Goal: Transaction & Acquisition: Purchase product/service

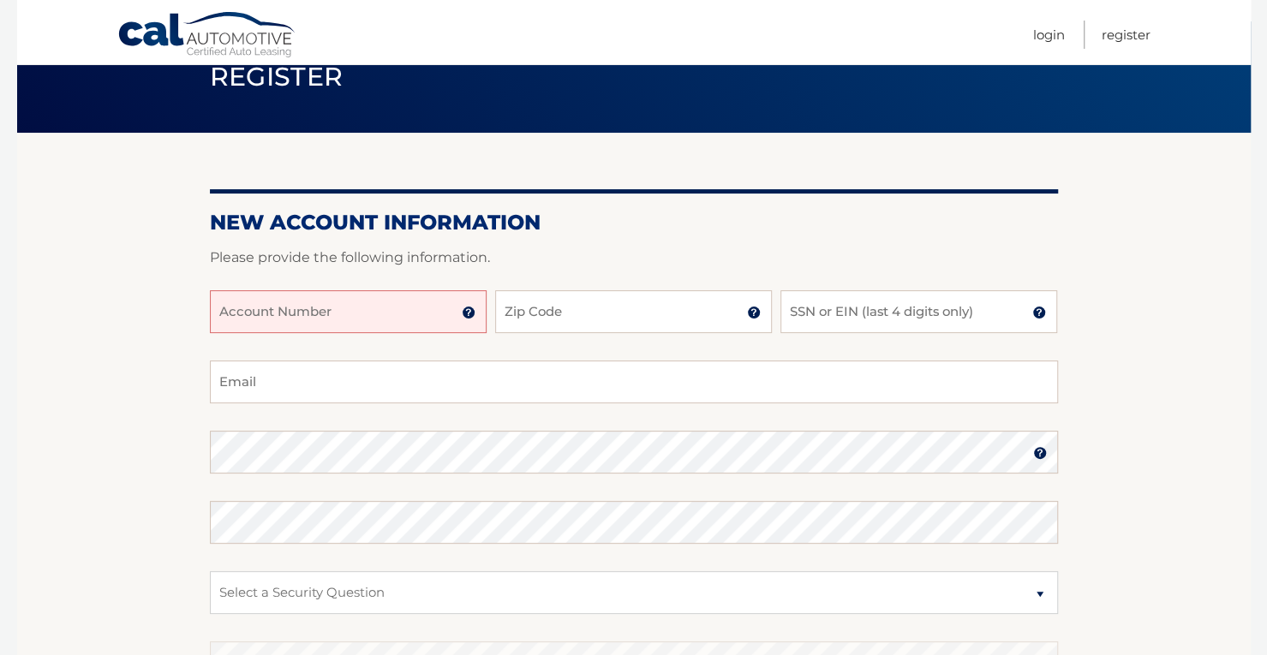
scroll to position [80, 0]
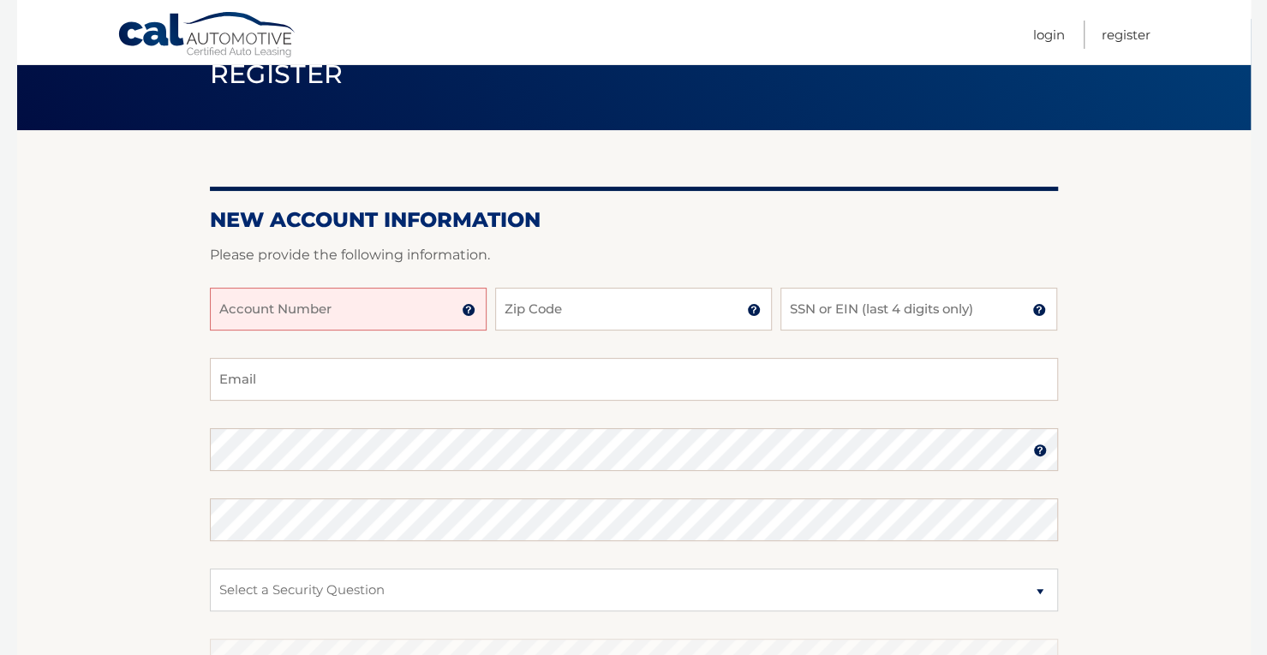
click at [294, 312] on input "Account Number" at bounding box center [348, 309] width 277 height 43
type input "44455545215"
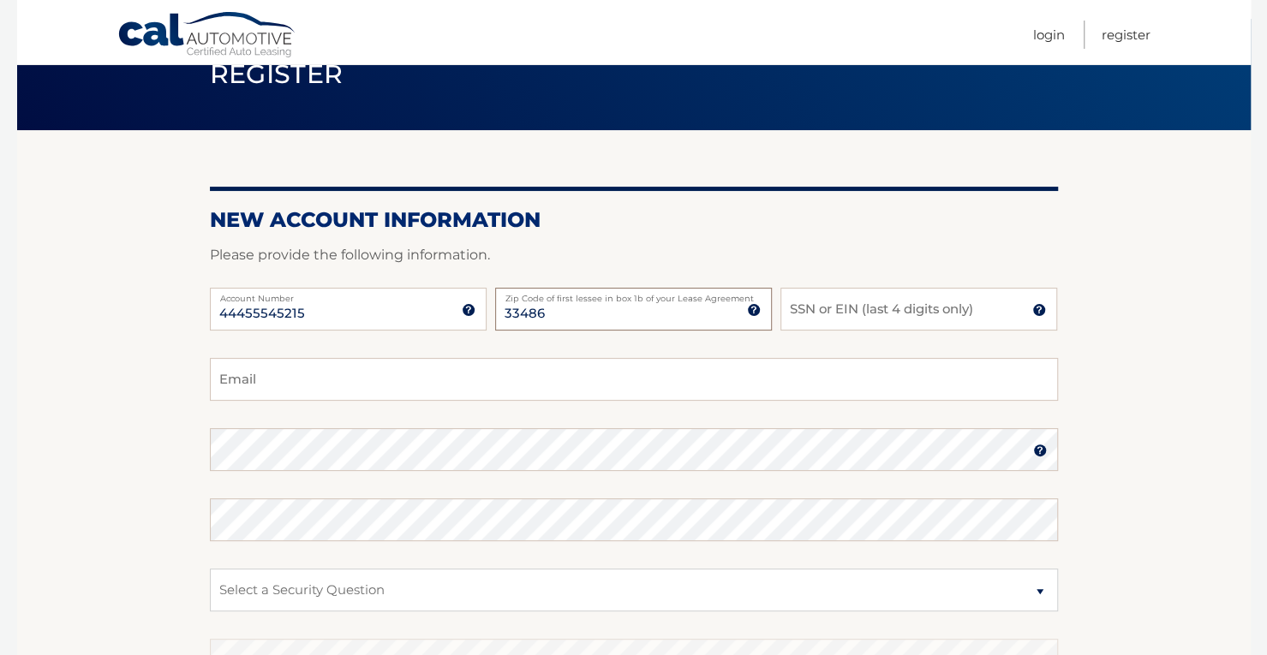
type input "33486"
type input "0883"
click at [248, 369] on input "Email" at bounding box center [634, 379] width 848 height 43
type input "dprescott@bellsouth.net"
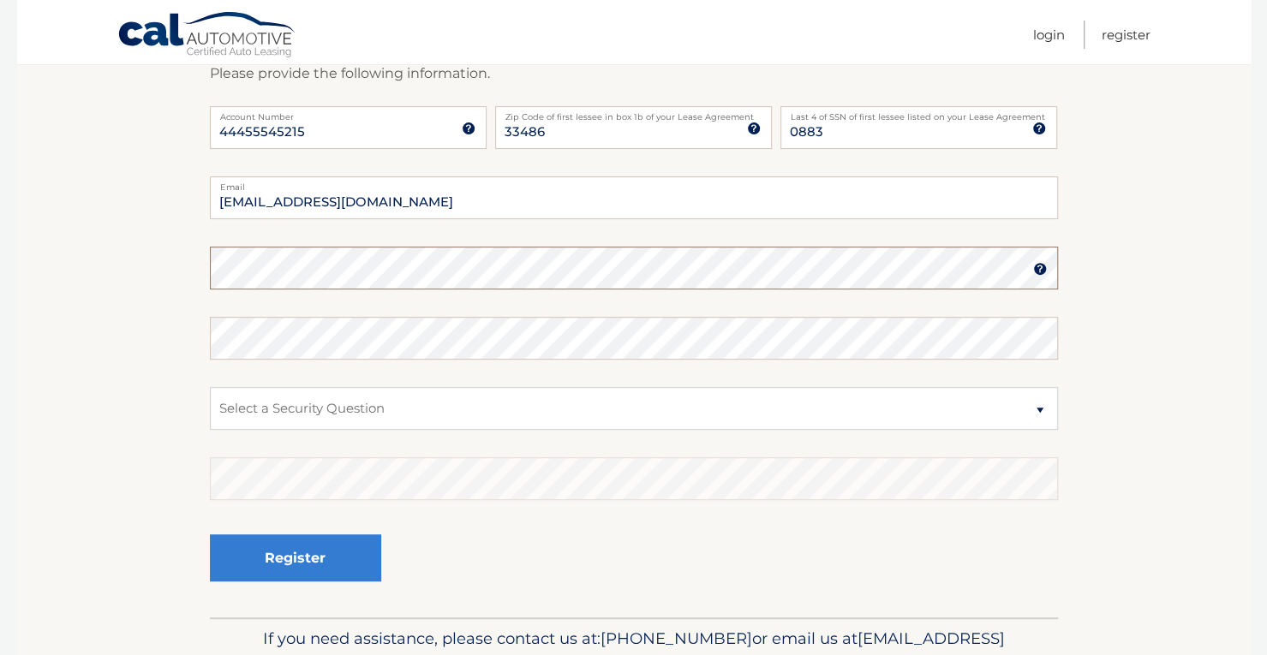
scroll to position [264, 0]
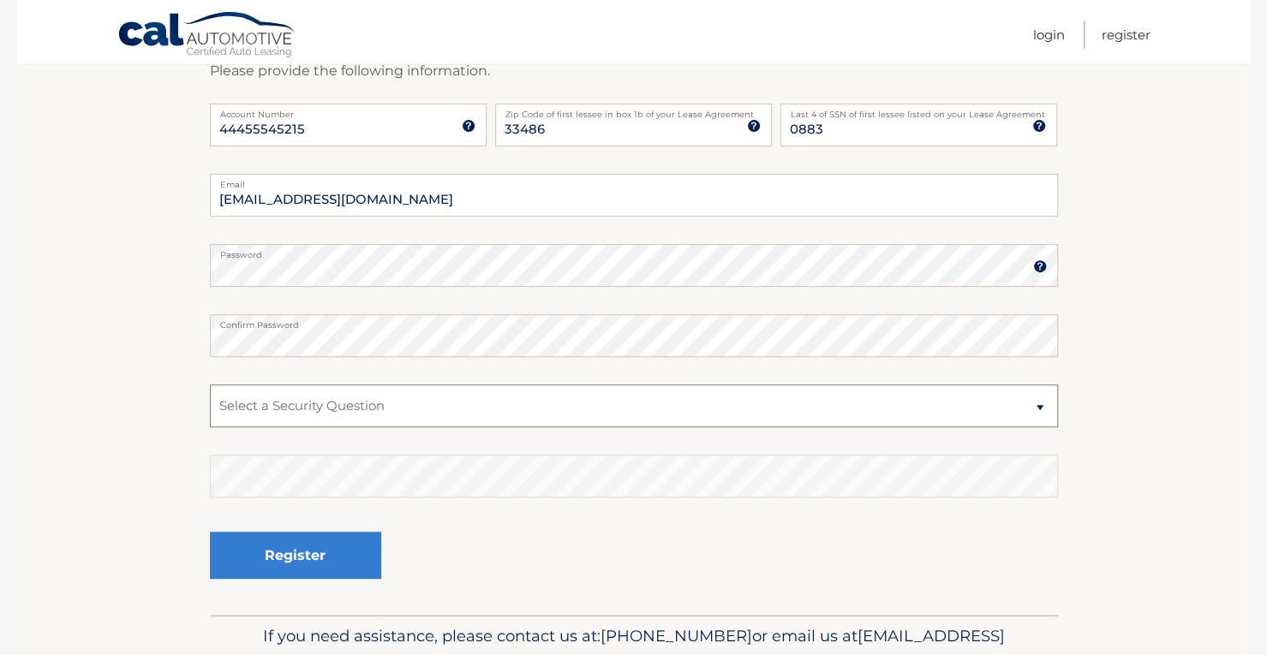
click at [850, 404] on select "Select a Security Question What was the name of your elementary school? What is…" at bounding box center [634, 406] width 848 height 43
select select "4"
click at [210, 385] on select "Select a Security Question What was the name of your elementary school? What is…" at bounding box center [634, 406] width 848 height 43
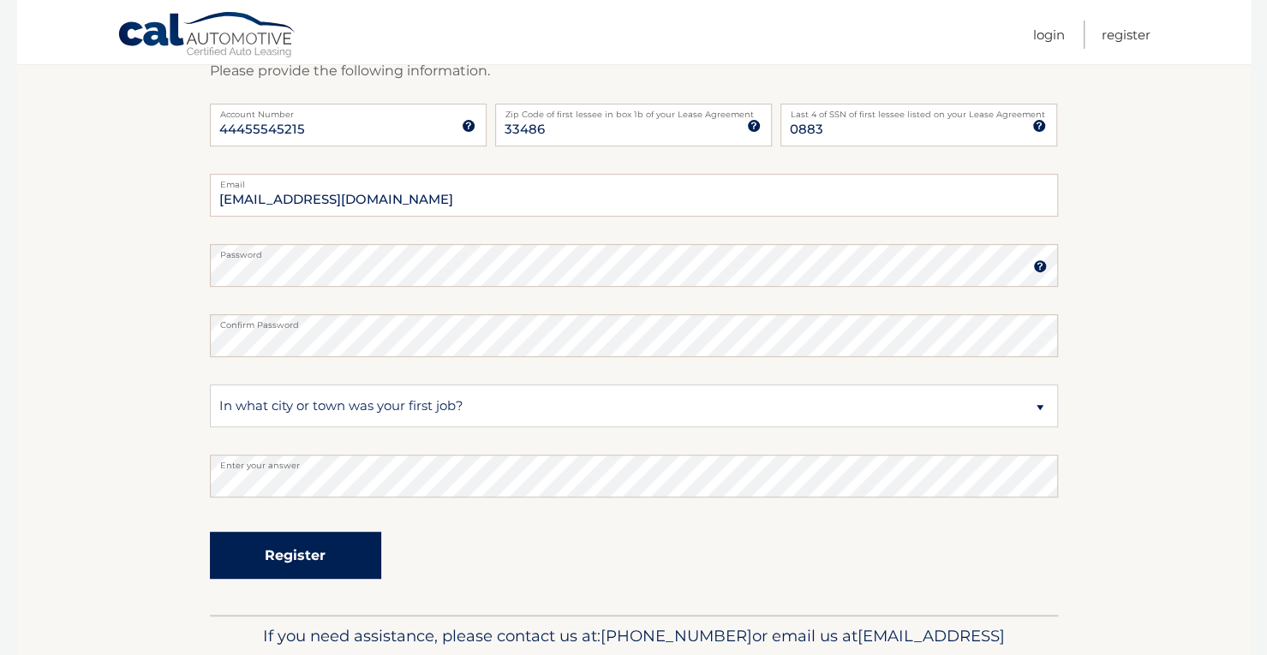
click at [316, 565] on button "Register" at bounding box center [295, 555] width 171 height 47
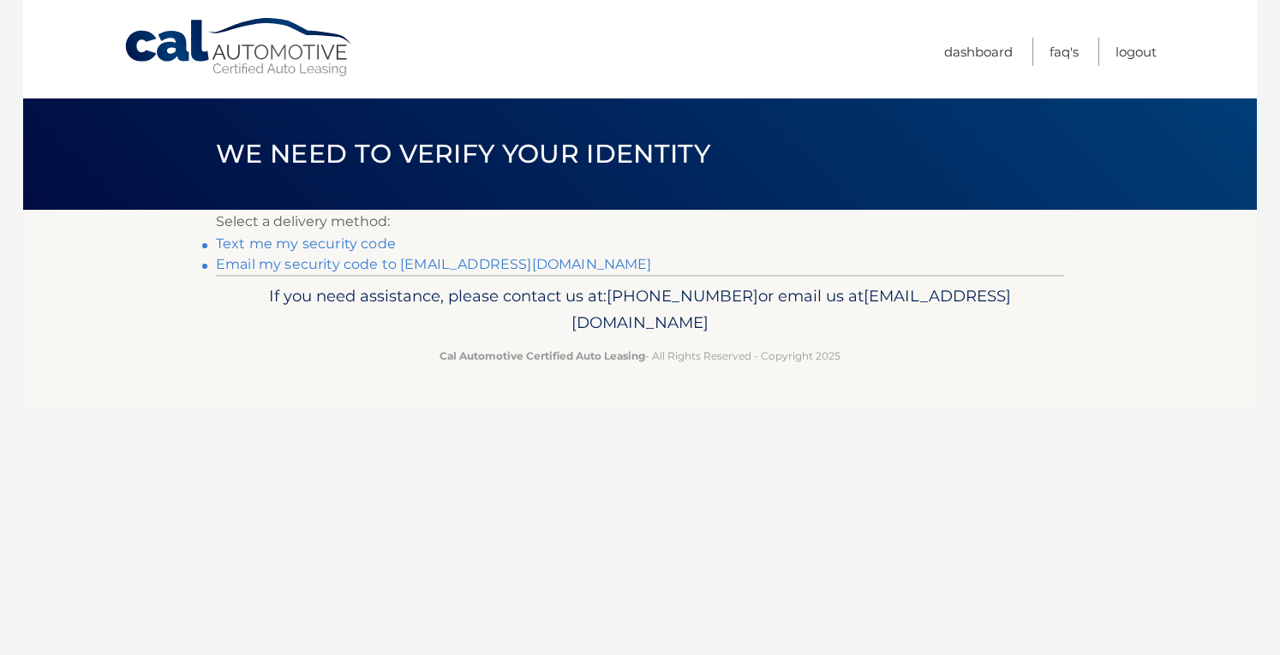
click at [342, 266] on link "Email my security code to d********@bellsouth.net" at bounding box center [434, 264] width 436 height 16
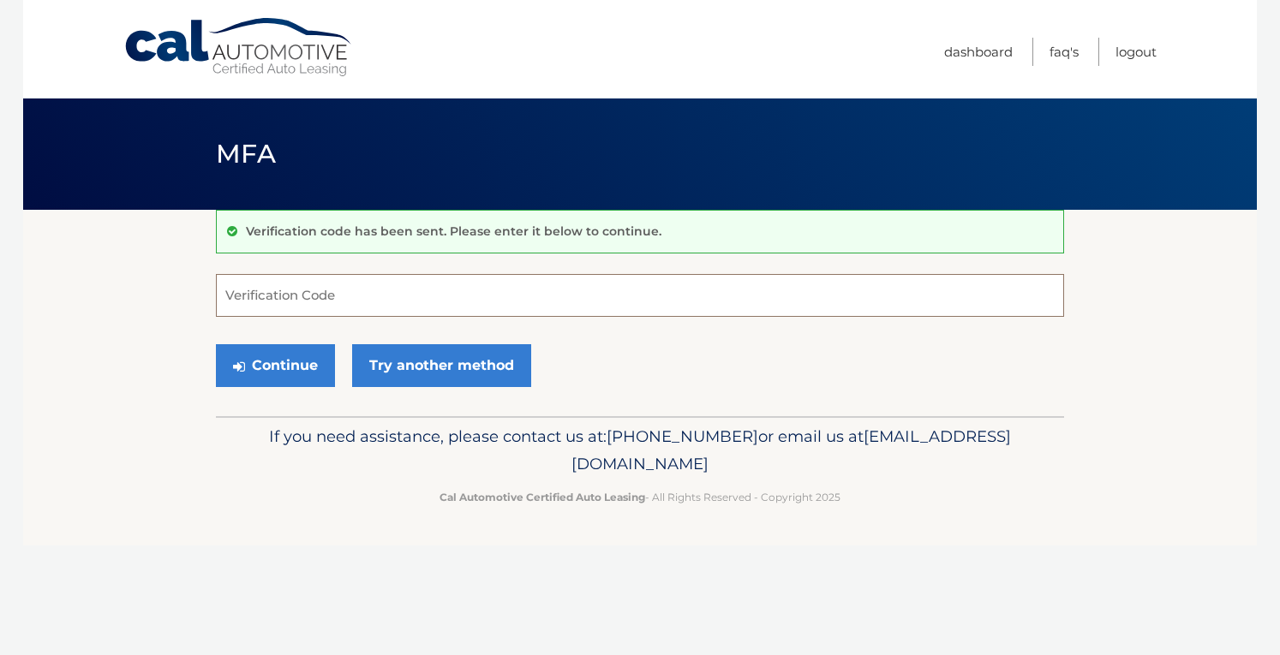
click at [290, 301] on input "Verification Code" at bounding box center [640, 295] width 848 height 43
paste input "874804"
click at [279, 370] on button "Continue" at bounding box center [275, 365] width 119 height 43
click at [293, 293] on input "874804" at bounding box center [640, 295] width 848 height 43
click at [224, 296] on input "874804" at bounding box center [640, 295] width 848 height 43
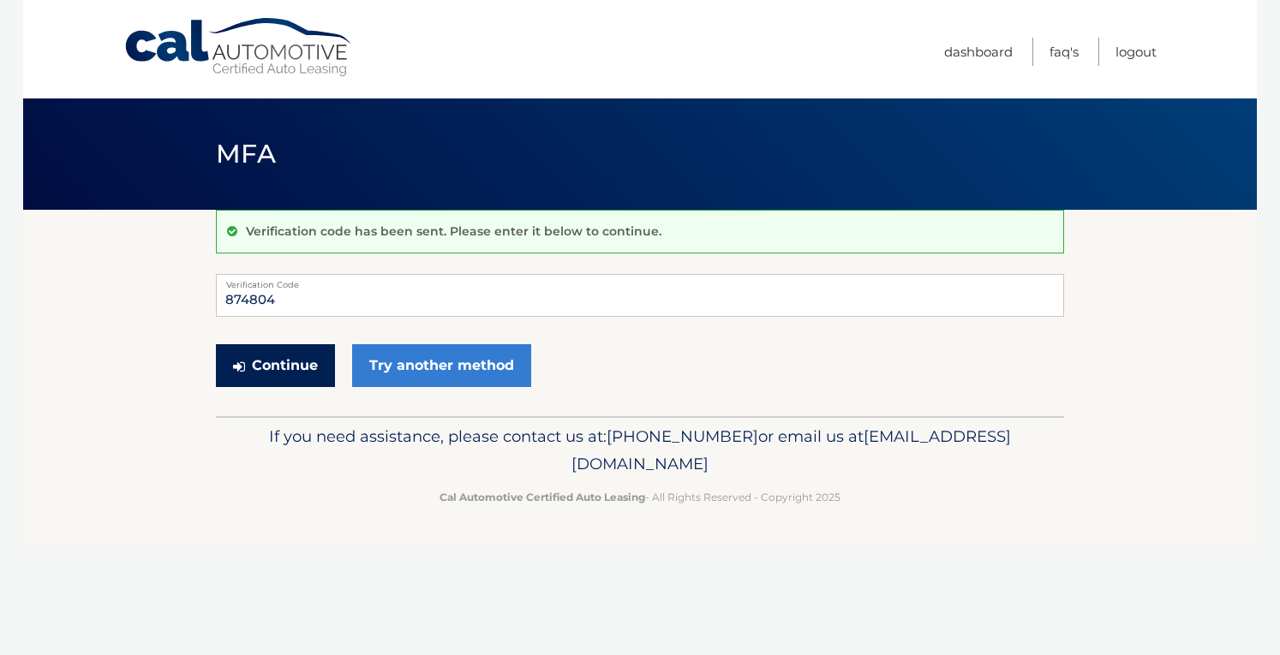
click at [291, 364] on button "Continue" at bounding box center [275, 365] width 119 height 43
click at [327, 290] on input "874804" at bounding box center [640, 295] width 848 height 43
type input "8"
type input "874804"
click at [269, 364] on button "Continue" at bounding box center [275, 365] width 119 height 43
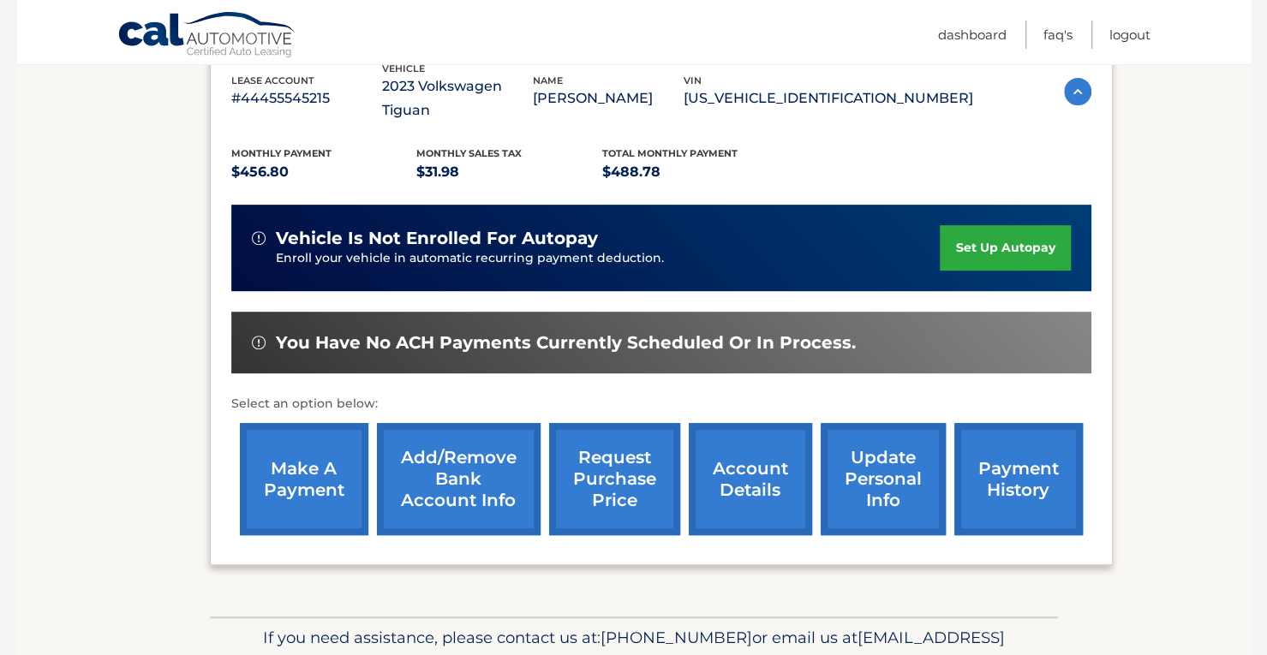
scroll to position [317, 0]
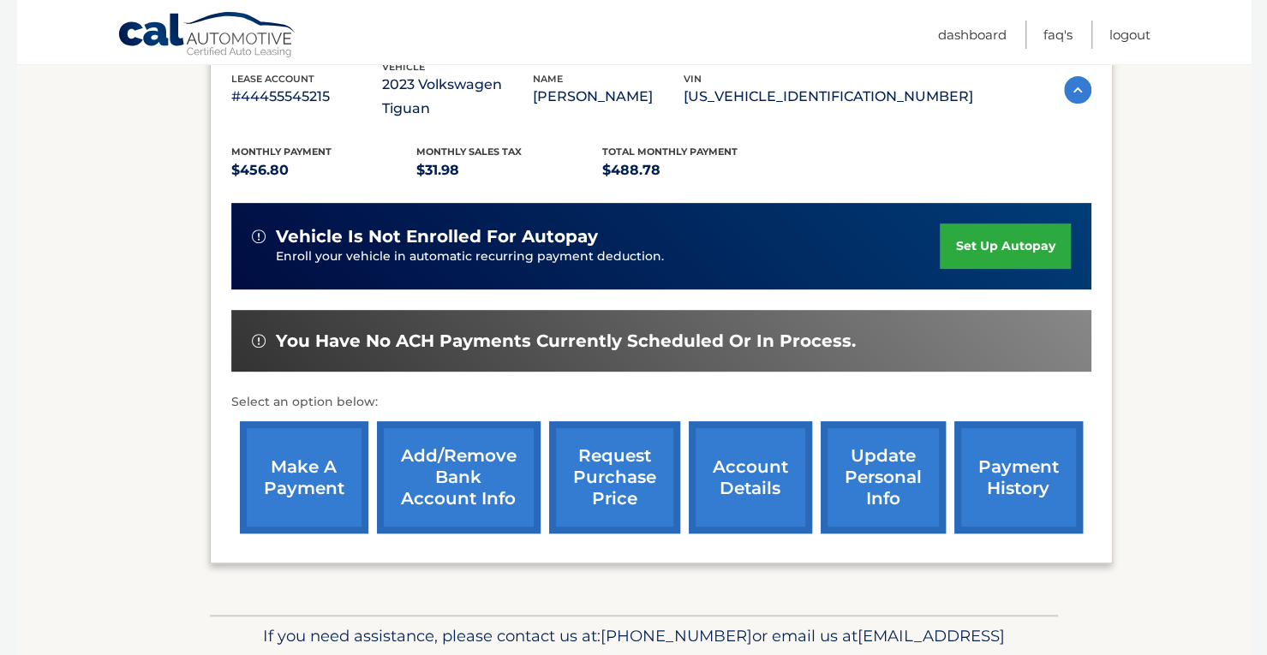
click at [319, 448] on link "make a payment" at bounding box center [304, 478] width 129 height 112
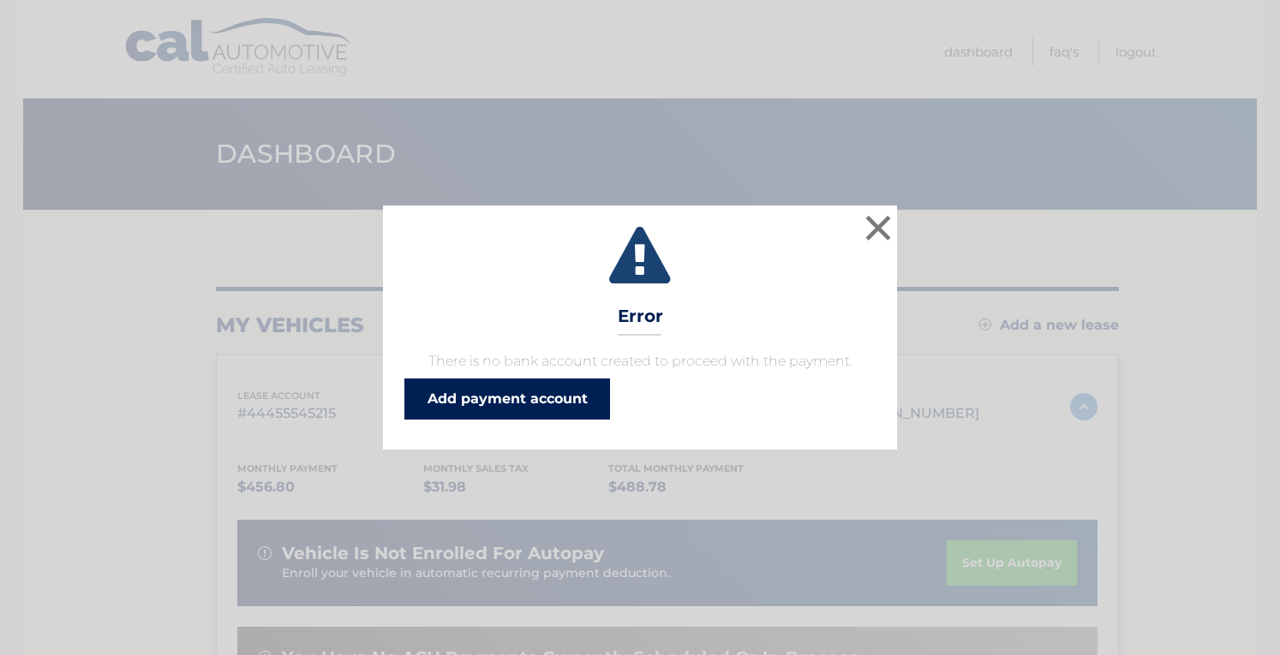
click at [518, 398] on link "Add payment account" at bounding box center [507, 399] width 206 height 41
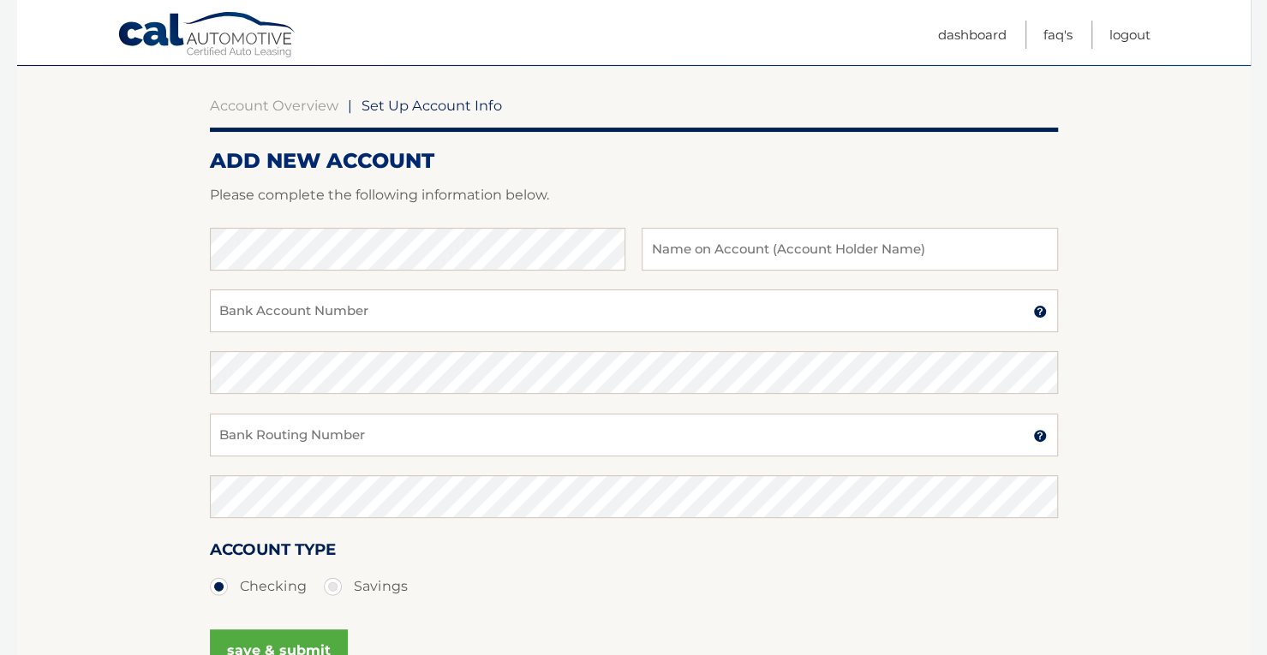
scroll to position [146, 0]
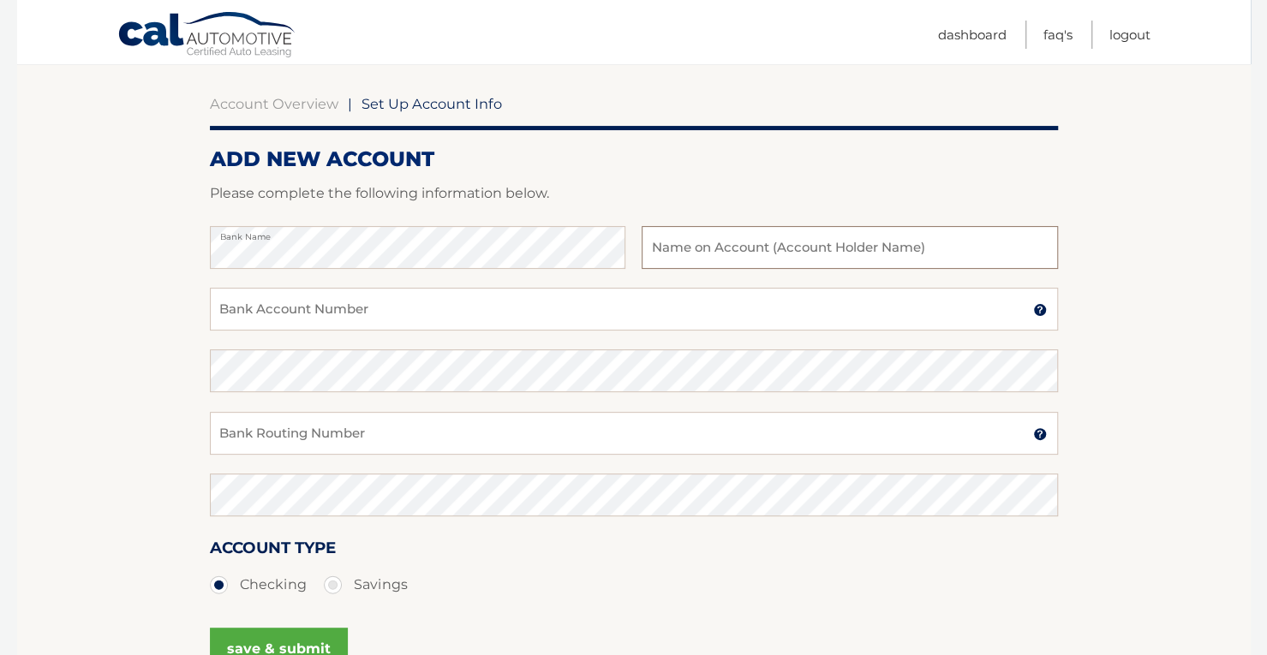
click at [689, 243] on input "text" at bounding box center [850, 247] width 416 height 43
type input "Dave Prescott"
click at [308, 311] on input "Bank Account Number" at bounding box center [634, 309] width 848 height 43
type input "3067751205"
click at [262, 423] on input "Bank Routing Number" at bounding box center [634, 433] width 848 height 43
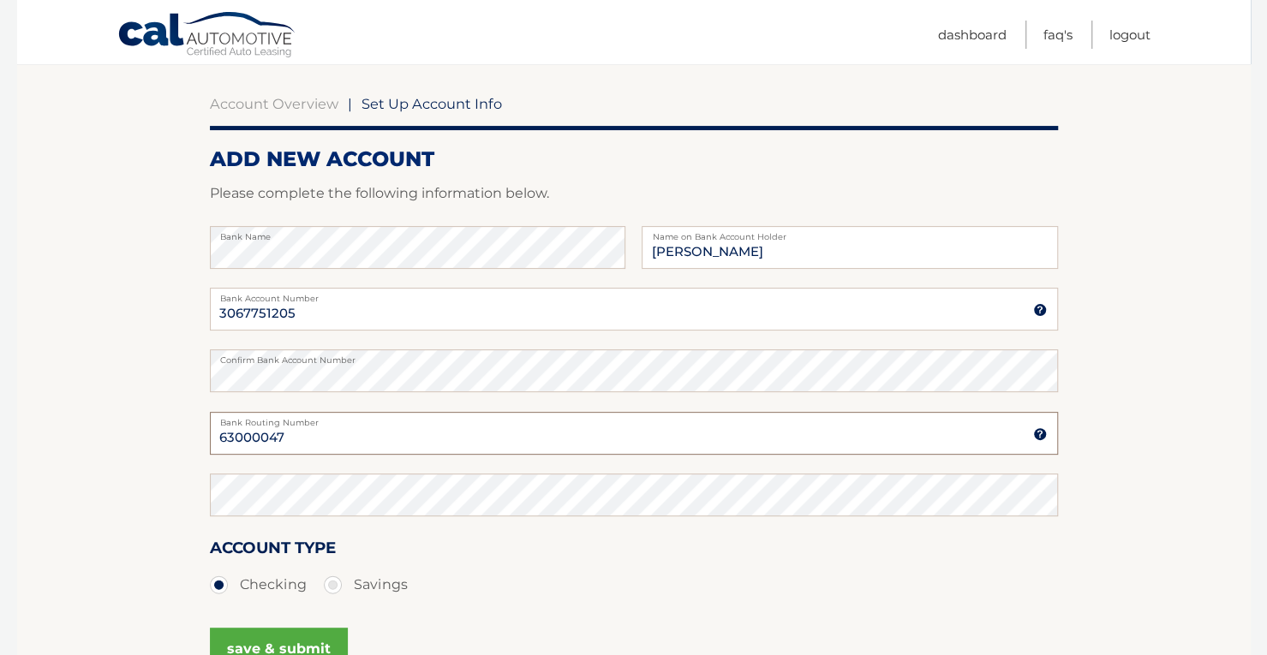
type input "63000047"
click at [295, 636] on button "save & submit" at bounding box center [279, 649] width 138 height 43
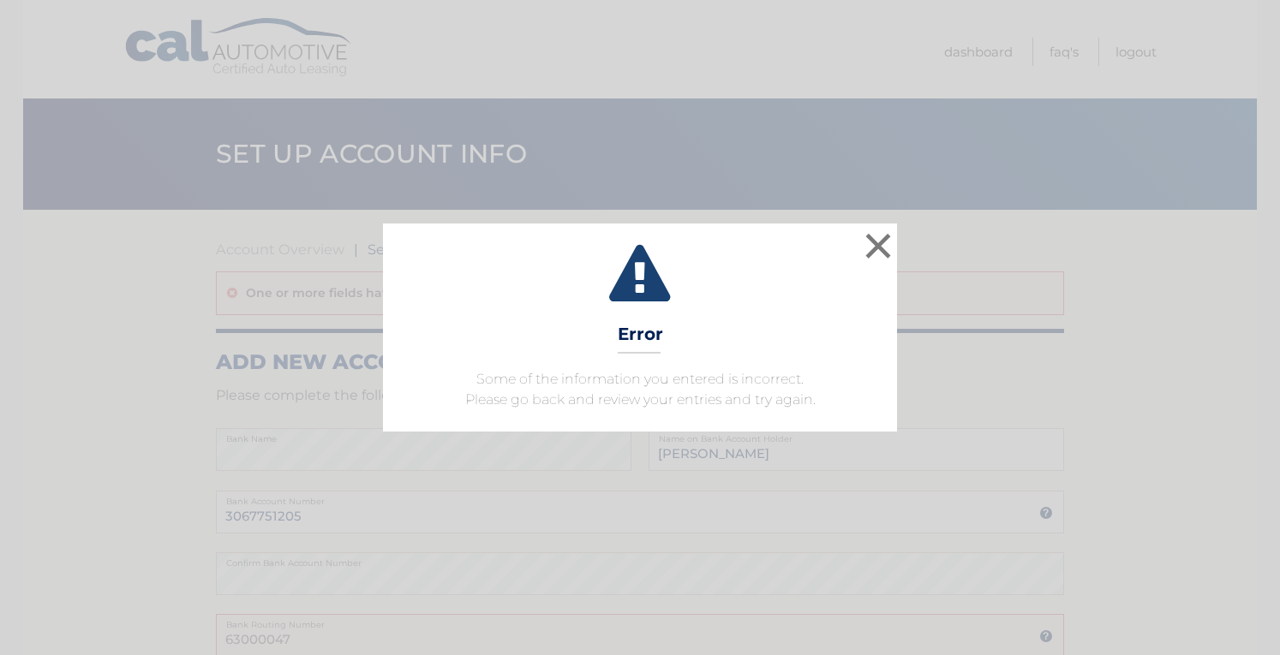
click at [708, 384] on span "Some of the information you entered is incorrect. Please go back and review you…" at bounding box center [640, 389] width 350 height 37
click at [880, 237] on button "×" at bounding box center [878, 246] width 34 height 34
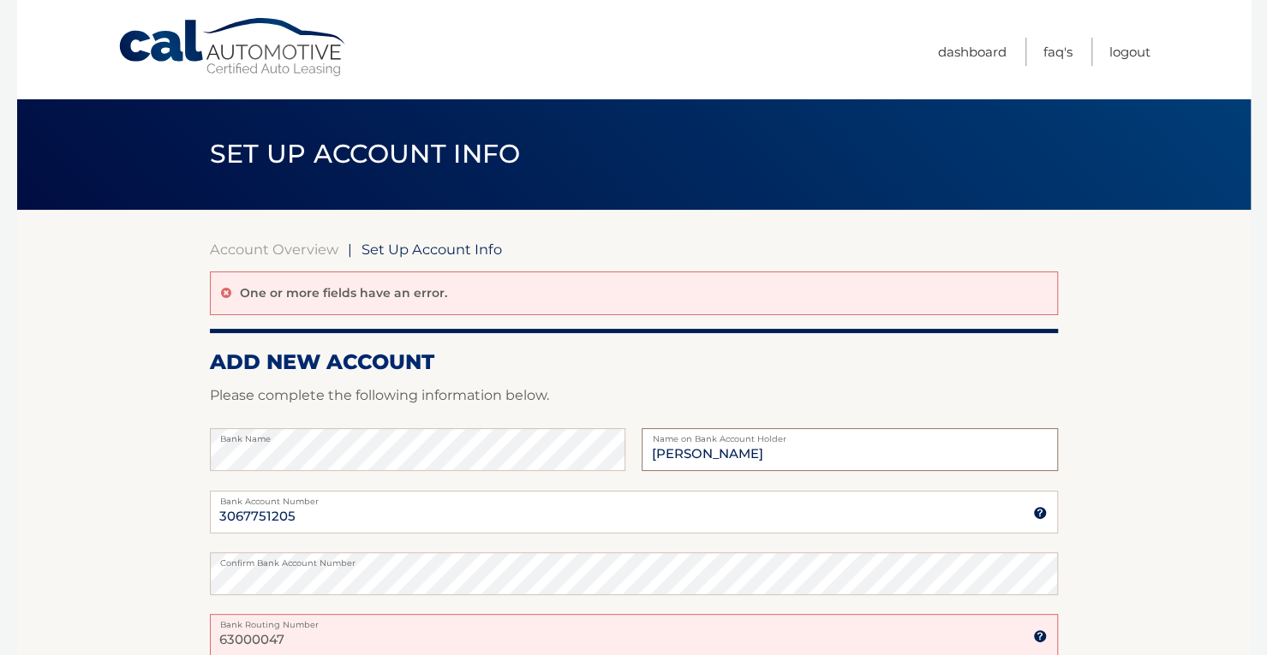
click at [685, 451] on input "Dave Prescott" at bounding box center [850, 449] width 416 height 43
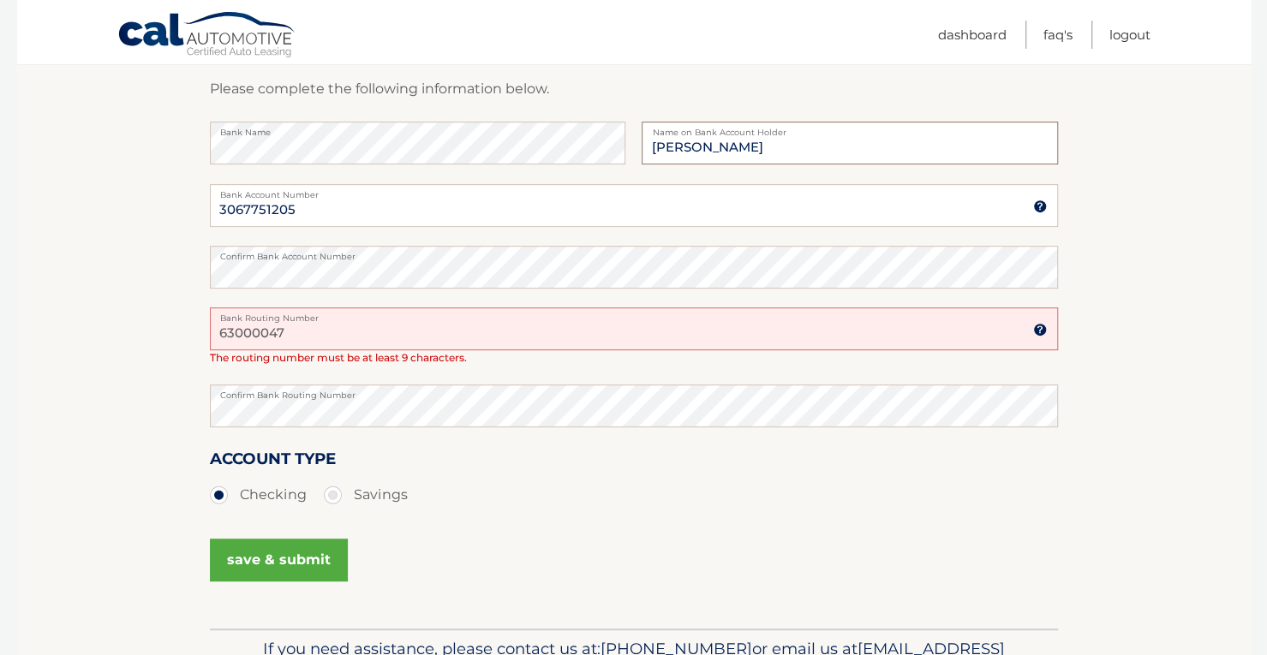
scroll to position [308, 0]
type input "David Prescott"
click at [226, 332] on input "63000047" at bounding box center [634, 328] width 848 height 43
click at [223, 333] on input "63000047" at bounding box center [634, 328] width 848 height 43
type input "063000047"
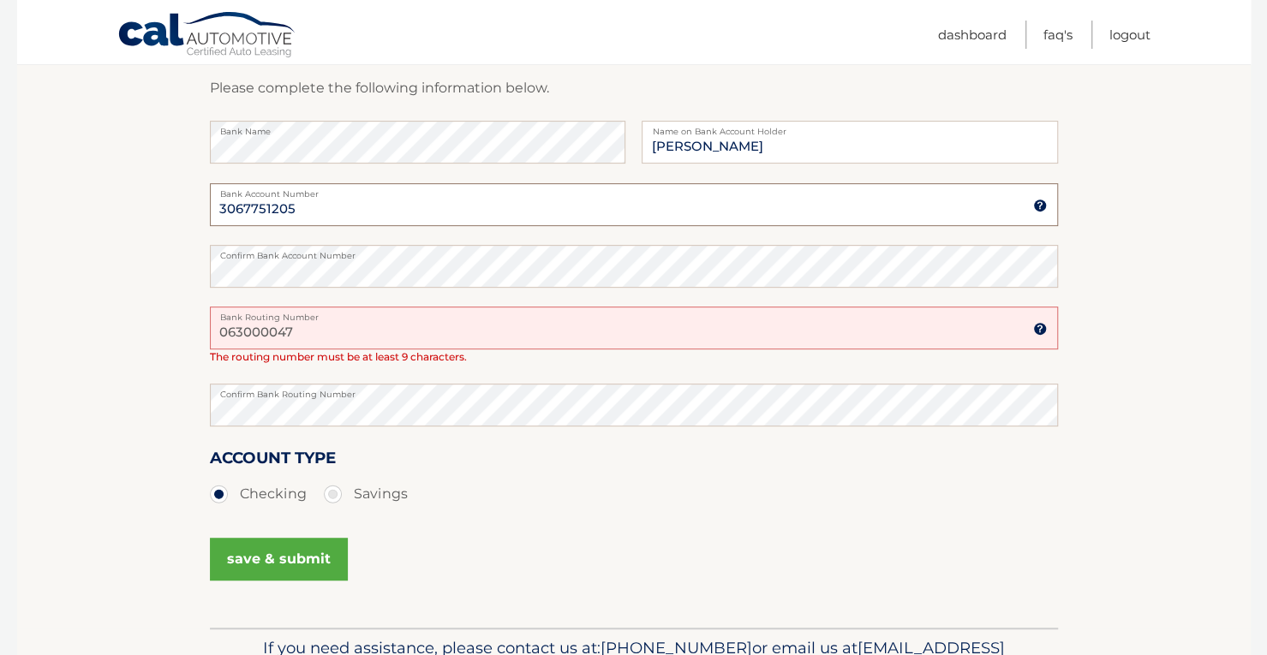
click at [223, 205] on input "3067751205" at bounding box center [634, 204] width 848 height 43
type input "003067751205"
click at [508, 442] on div "Confirm Bank Routing Number" at bounding box center [634, 415] width 848 height 62
click at [291, 564] on button "save & submit" at bounding box center [279, 559] width 138 height 43
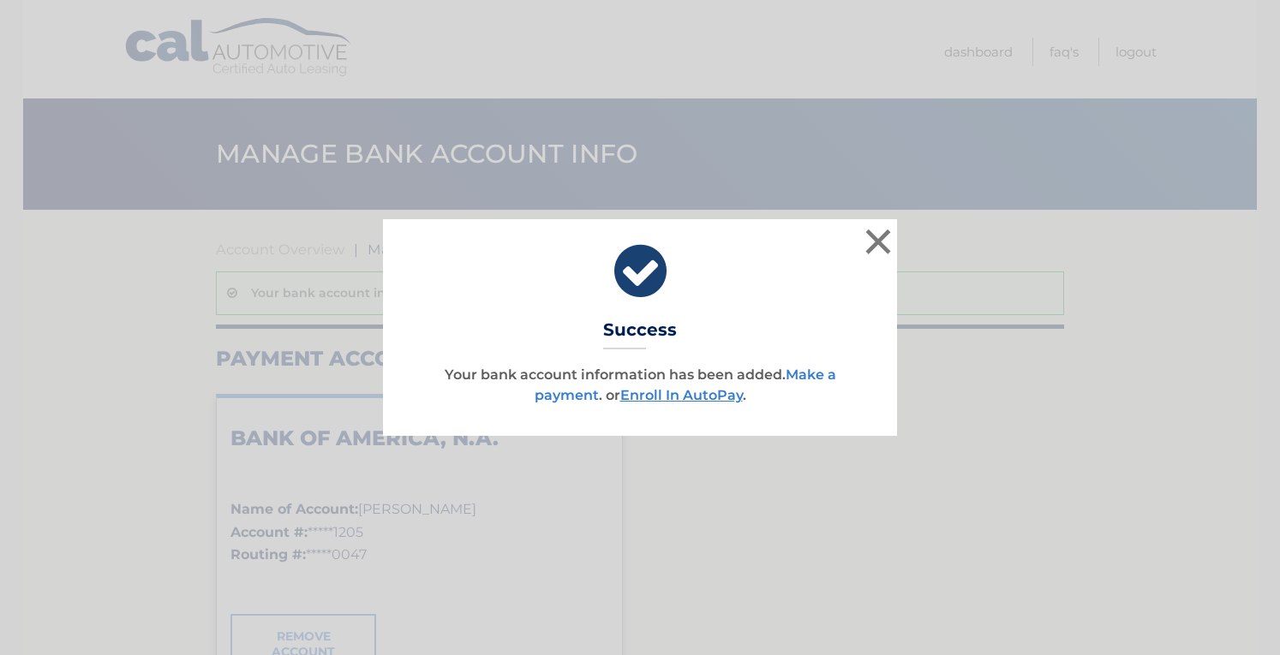
click at [560, 399] on link "Make a payment" at bounding box center [686, 385] width 302 height 37
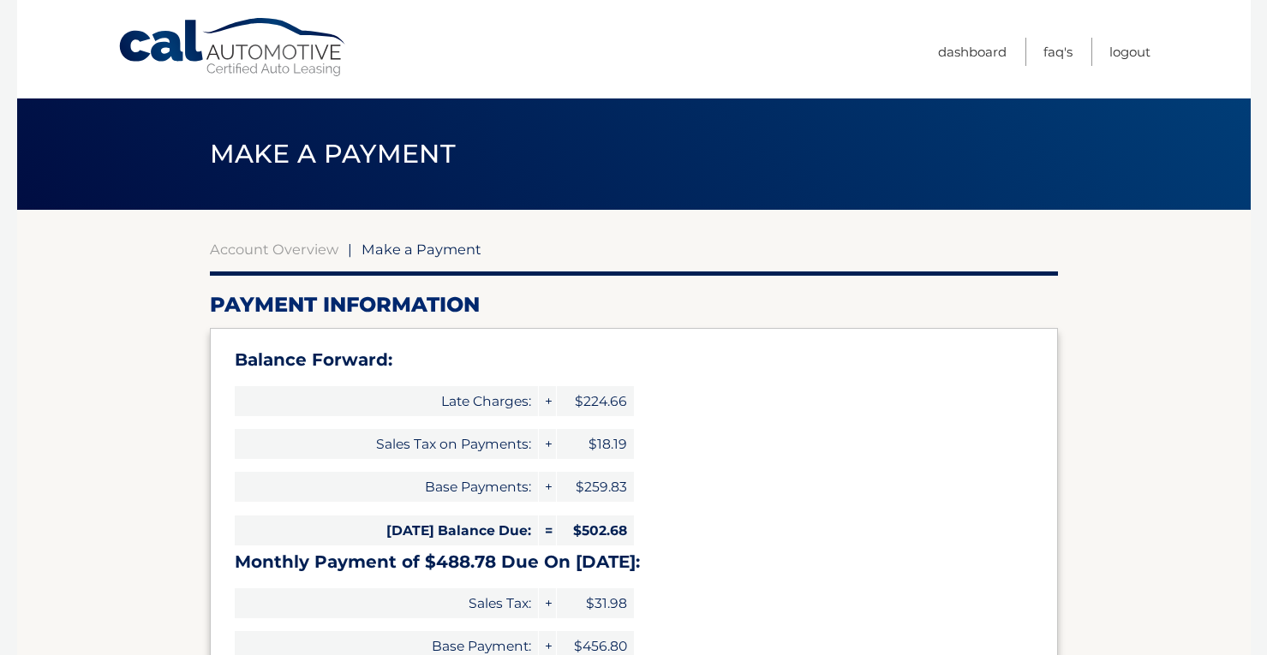
select select "OGViYjZiMDYtYjg1My00OTExLTkxMzgtNjk3YTVlNDhlMTg3"
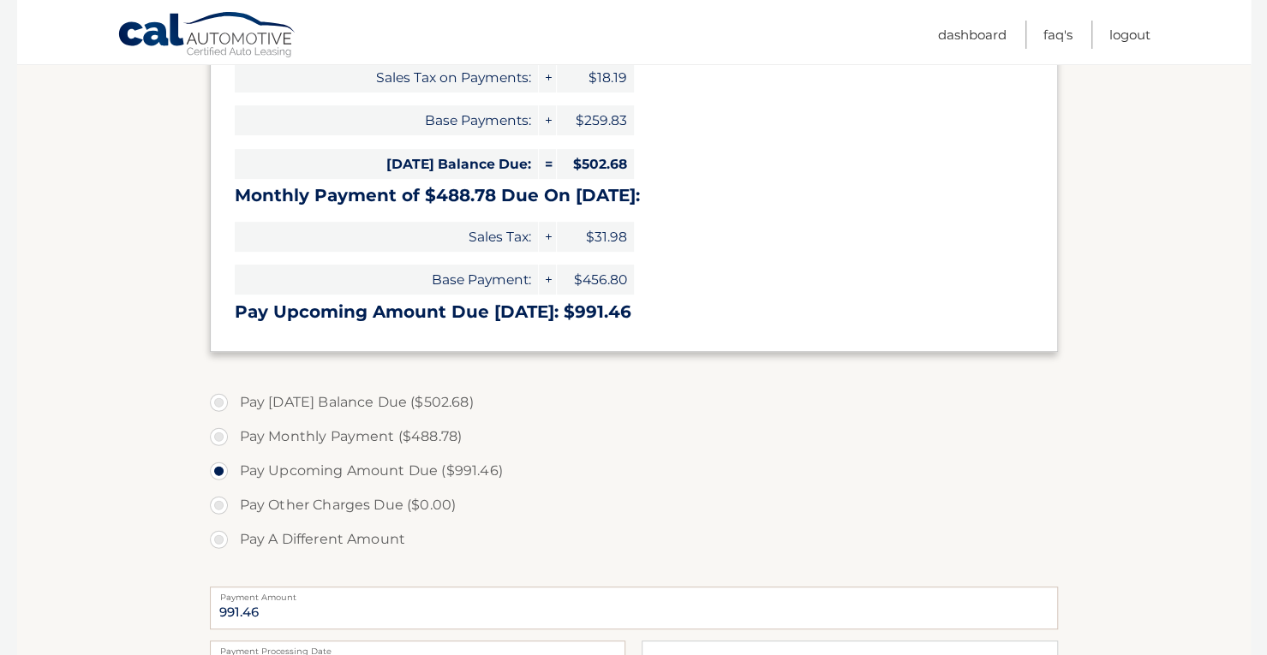
scroll to position [370, 0]
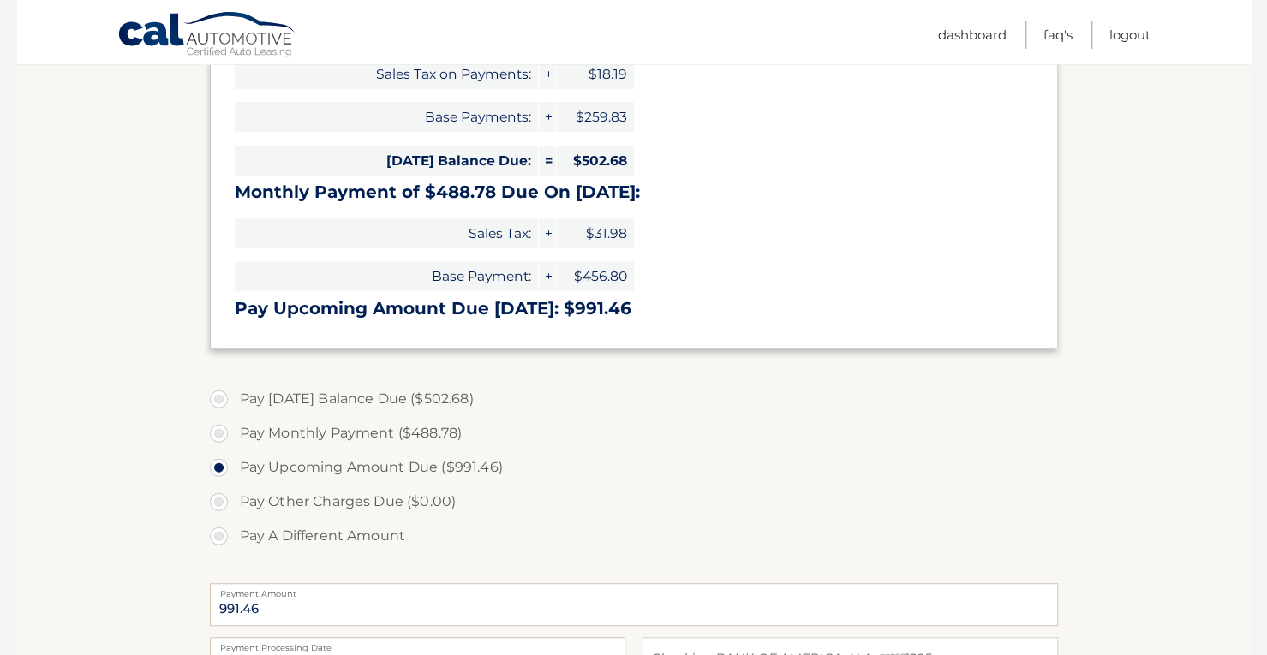
click at [223, 400] on label "Pay Today's Balance Due ($502.68)" at bounding box center [634, 399] width 848 height 34
click at [223, 400] on input "Pay Today's Balance Due ($502.68)" at bounding box center [225, 395] width 17 height 27
radio input "true"
type input "502.68"
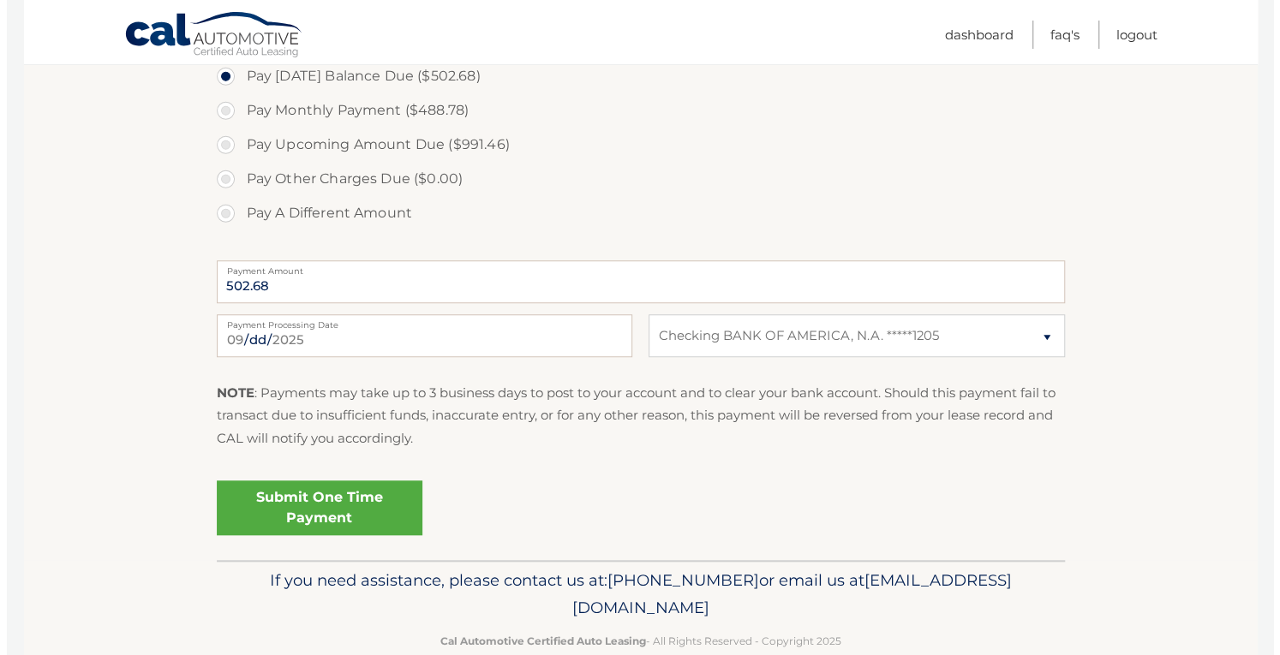
scroll to position [694, 0]
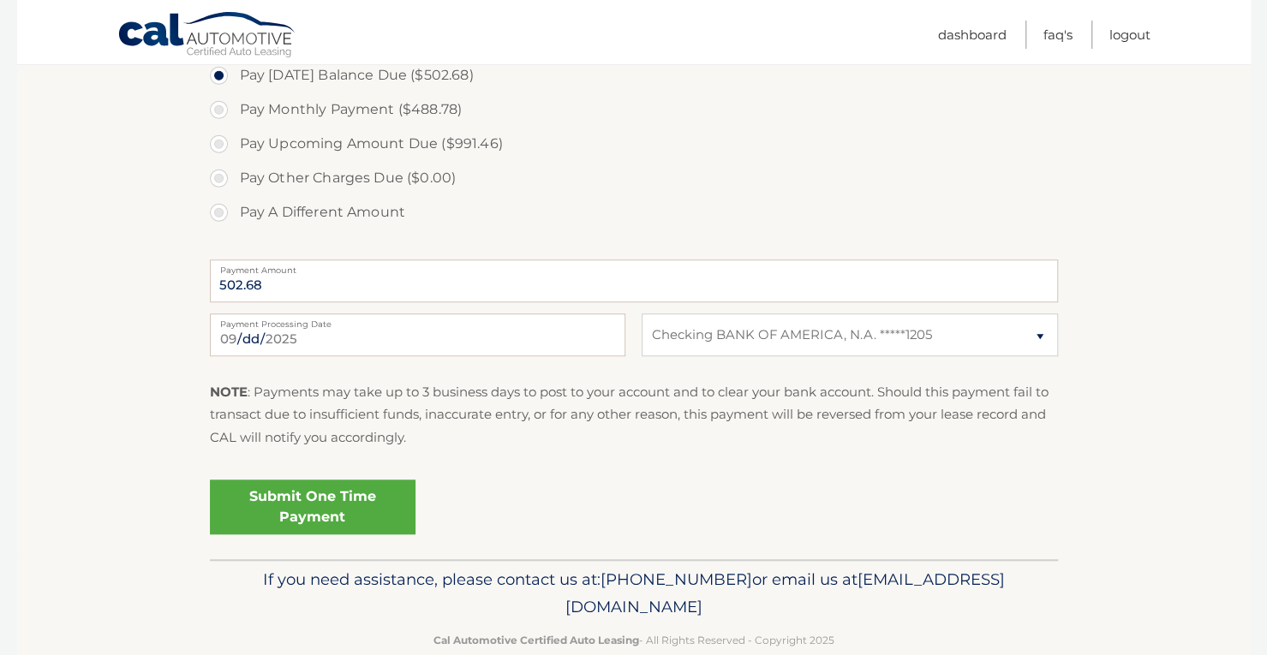
click at [310, 494] on link "Submit One Time Payment" at bounding box center [313, 507] width 206 height 55
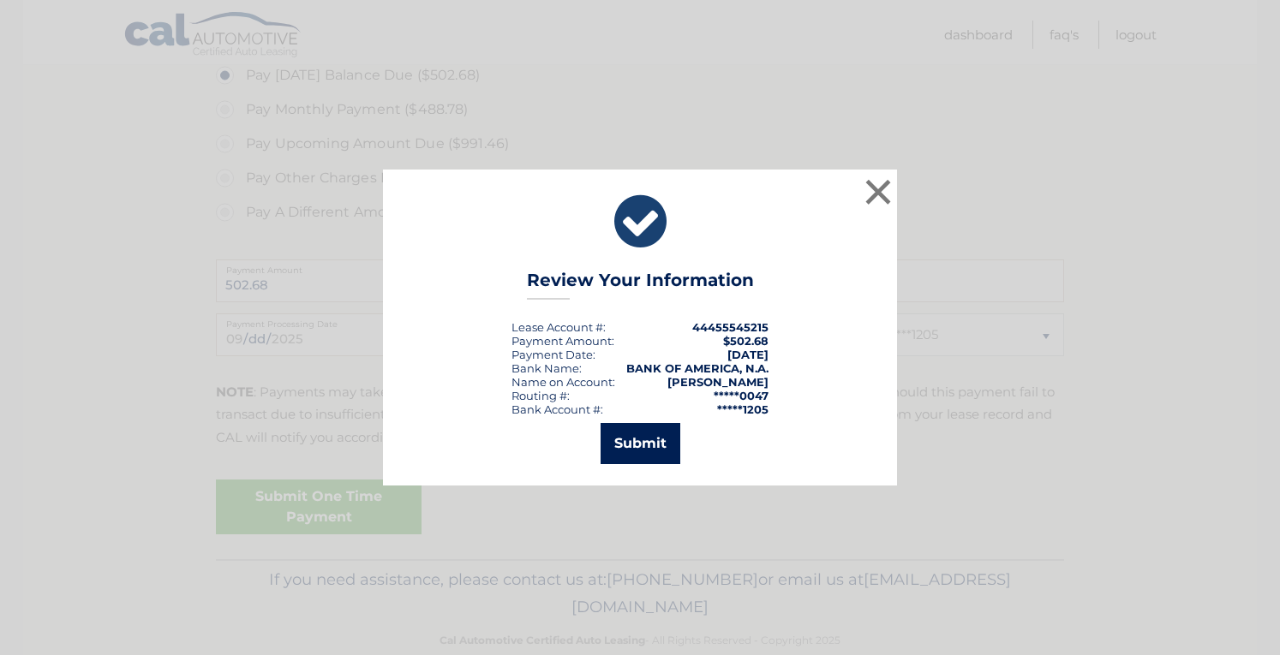
click at [655, 439] on button "Submit" at bounding box center [641, 443] width 80 height 41
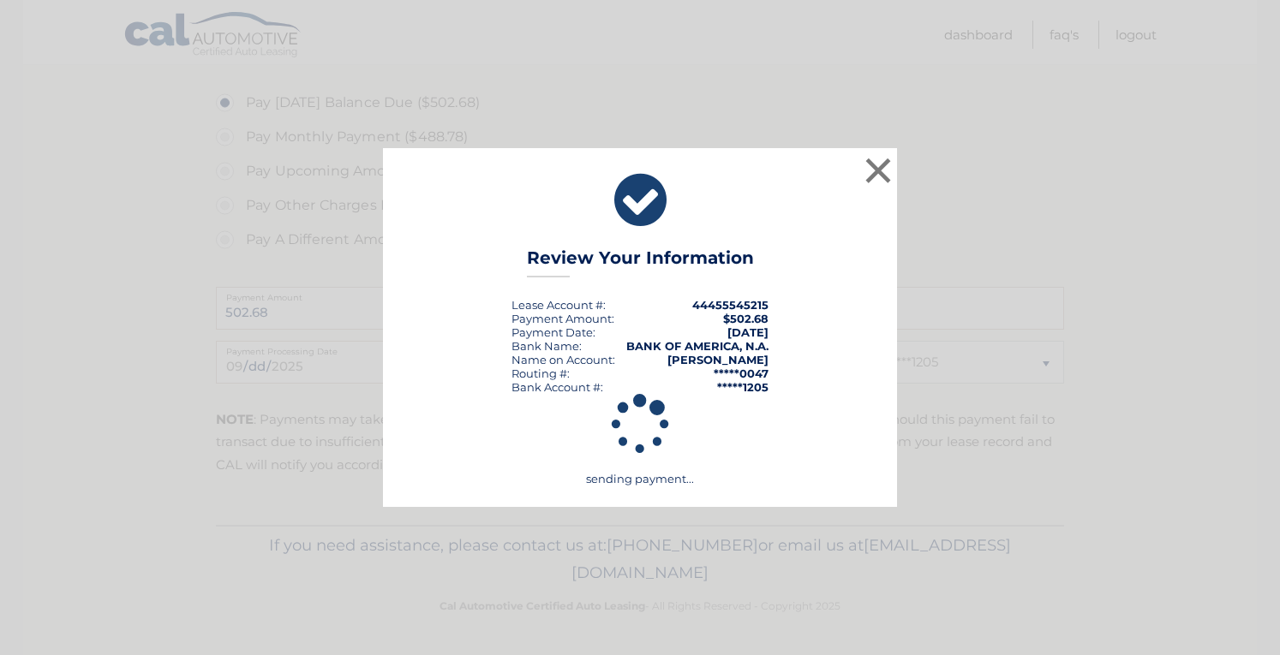
scroll to position [665, 0]
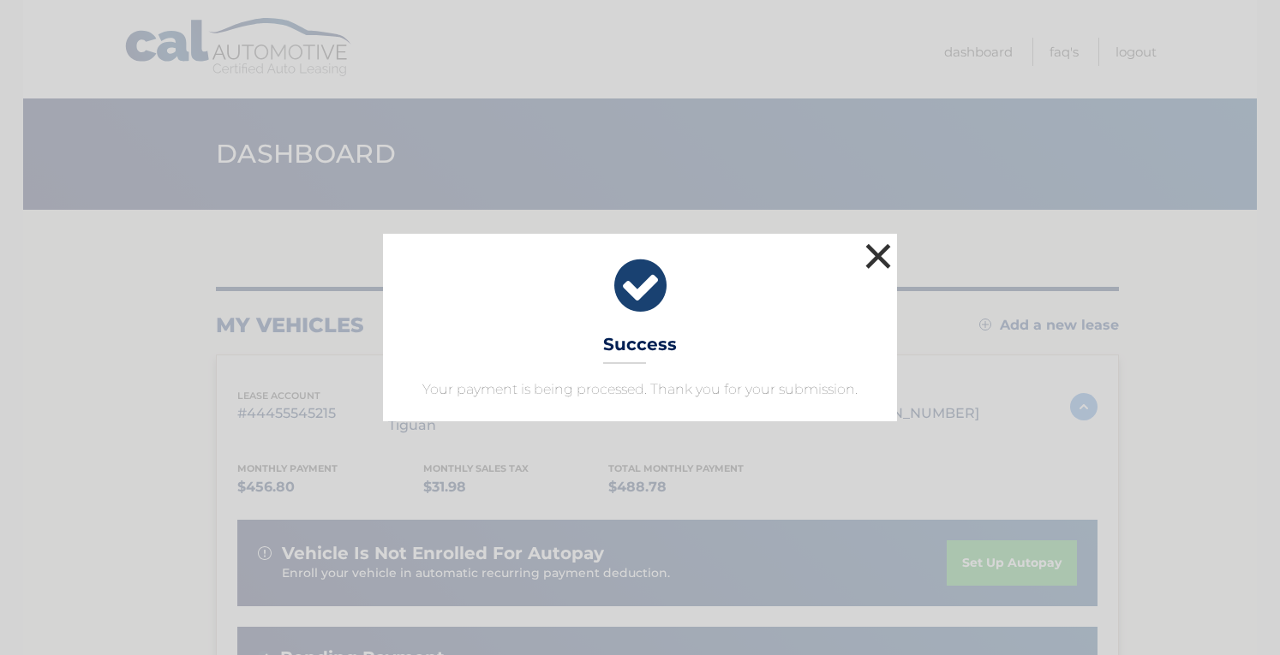
click at [876, 264] on button "×" at bounding box center [878, 256] width 34 height 34
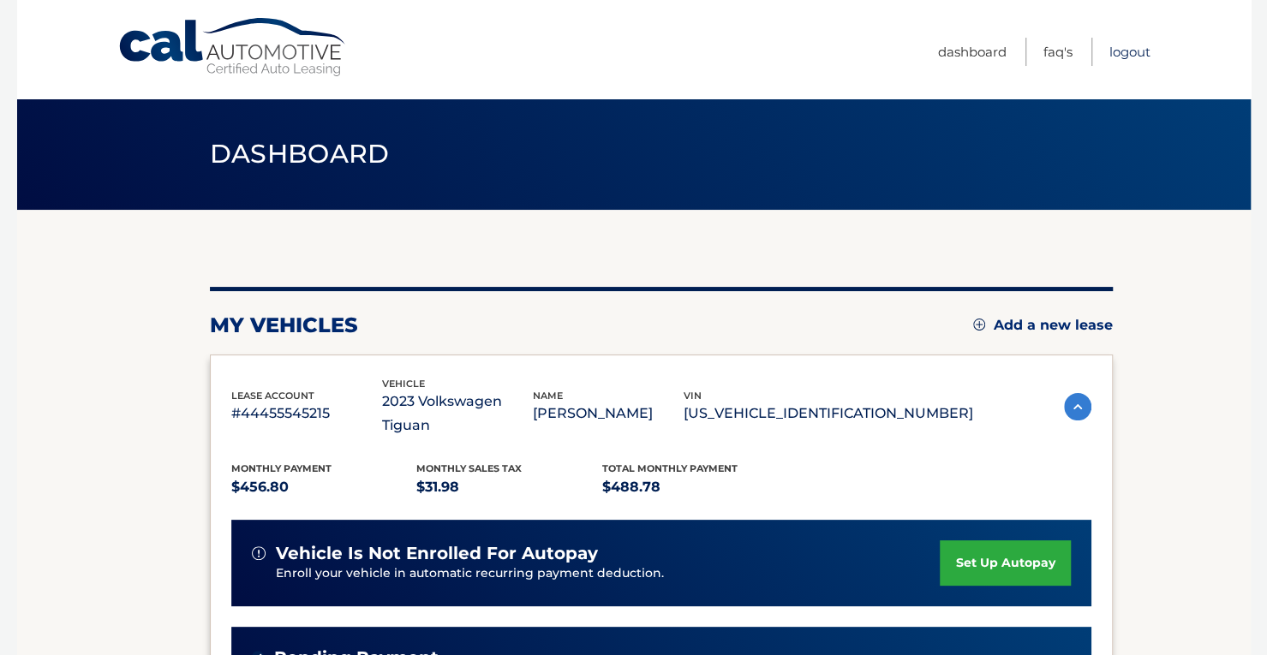
click at [1131, 47] on link "Logout" at bounding box center [1130, 52] width 41 height 28
